Goal: Task Accomplishment & Management: Manage account settings

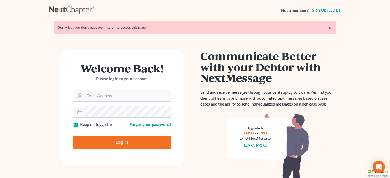
type input "[PERSON_NAME][EMAIL_ADDRESS][DOMAIN_NAME]"
drag, startPoint x: 111, startPoint y: 138, endPoint x: 112, endPoint y: 131, distance: 7.4
click at [111, 137] on input "Log In" at bounding box center [122, 142] width 99 height 13
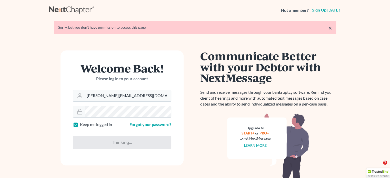
type input "Thinking..."
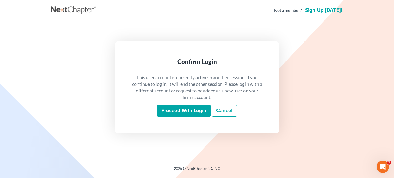
drag, startPoint x: 191, startPoint y: 113, endPoint x: 194, endPoint y: 103, distance: 10.2
click at [193, 107] on input "Proceed with login" at bounding box center [183, 111] width 53 height 12
